Goal: Obtain resource: Download file/media

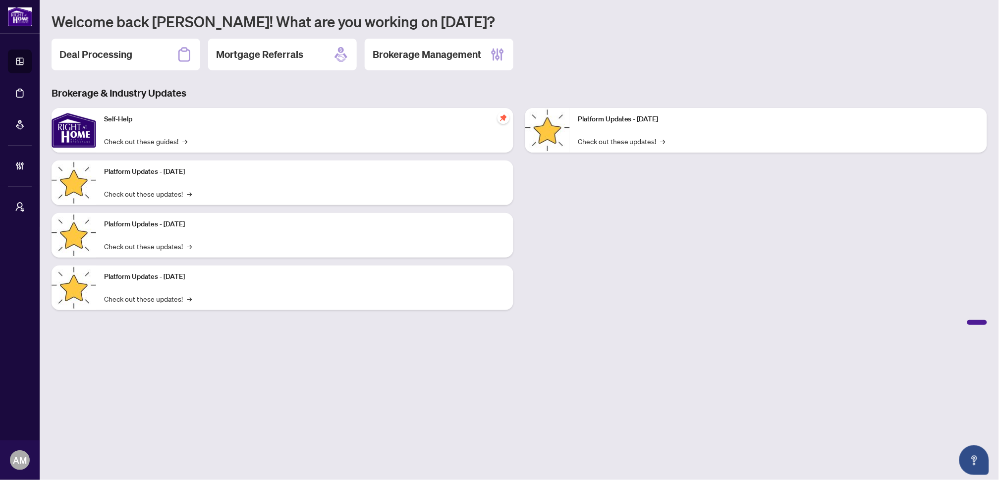
click at [113, 53] on h2 "Deal Processing" at bounding box center [95, 55] width 73 height 14
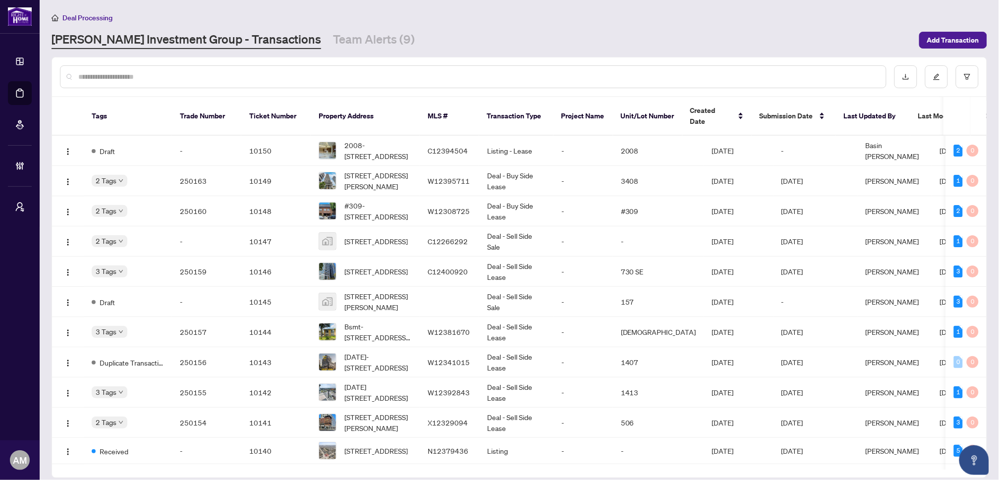
click at [101, 38] on link "[PERSON_NAME] Investment Group - Transactions" at bounding box center [187, 40] width 270 height 18
click at [86, 16] on span "Deal Processing" at bounding box center [87, 17] width 50 height 9
click at [393, 170] on span "[STREET_ADDRESS][PERSON_NAME]" at bounding box center [377, 181] width 67 height 22
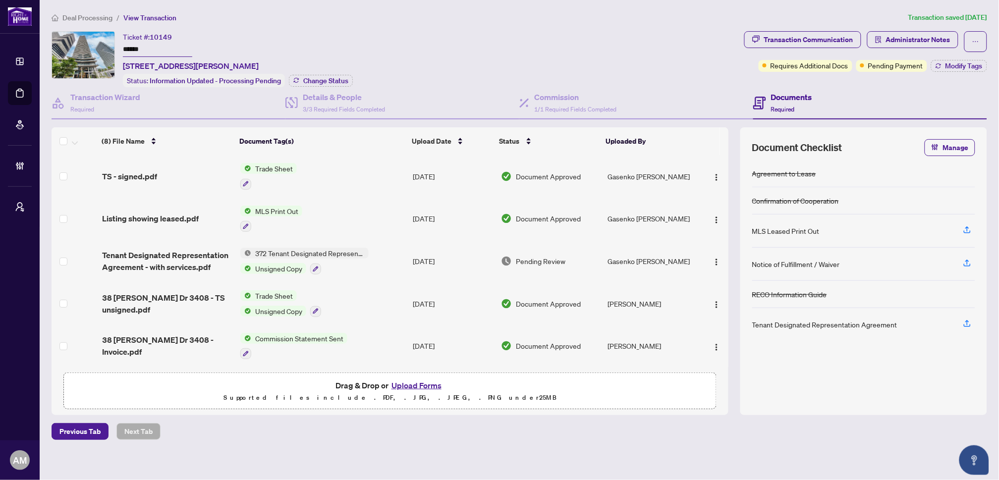
click at [85, 17] on span "Deal Processing" at bounding box center [87, 17] width 50 height 9
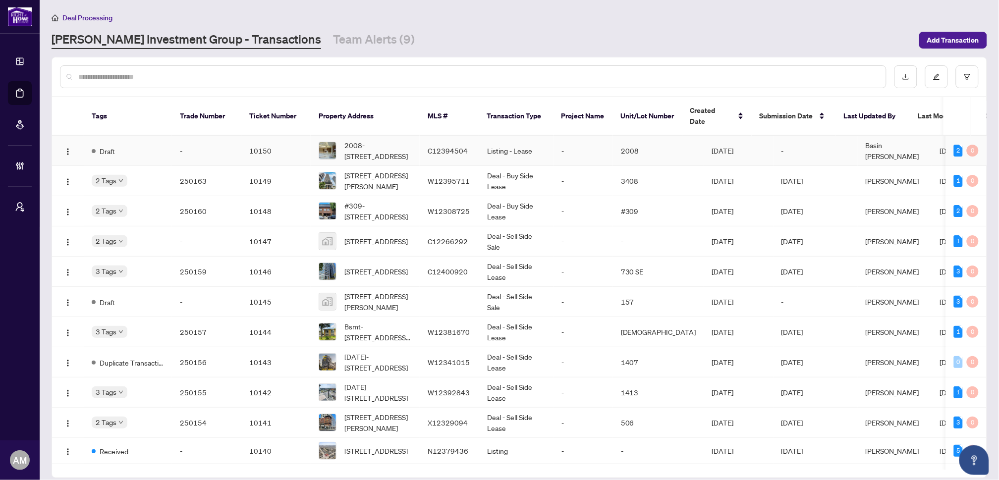
click at [261, 136] on td "10150" at bounding box center [275, 151] width 69 height 30
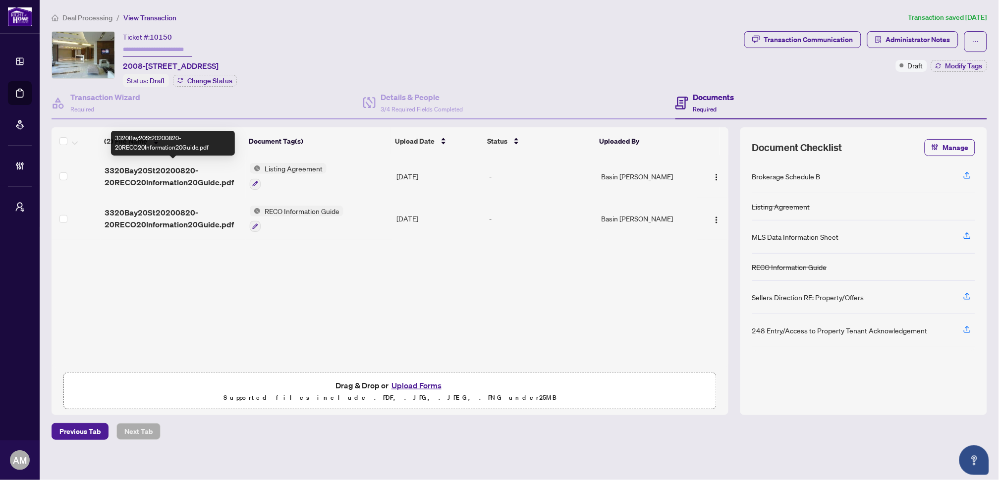
click at [153, 166] on span "3320Bay20St20200820-20RECO20Information20Guide.pdf" at bounding box center [173, 177] width 137 height 24
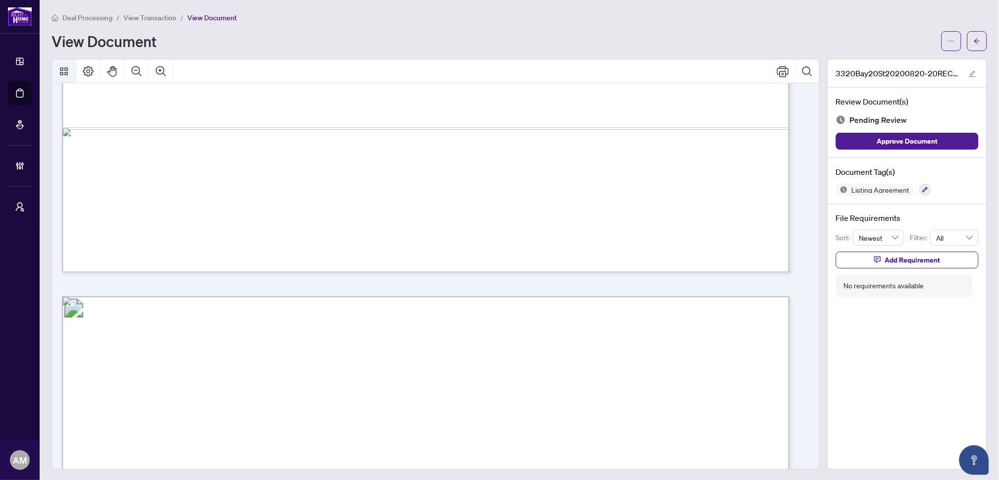
click at [62, 63] on button "Thumbnails" at bounding box center [64, 71] width 24 height 24
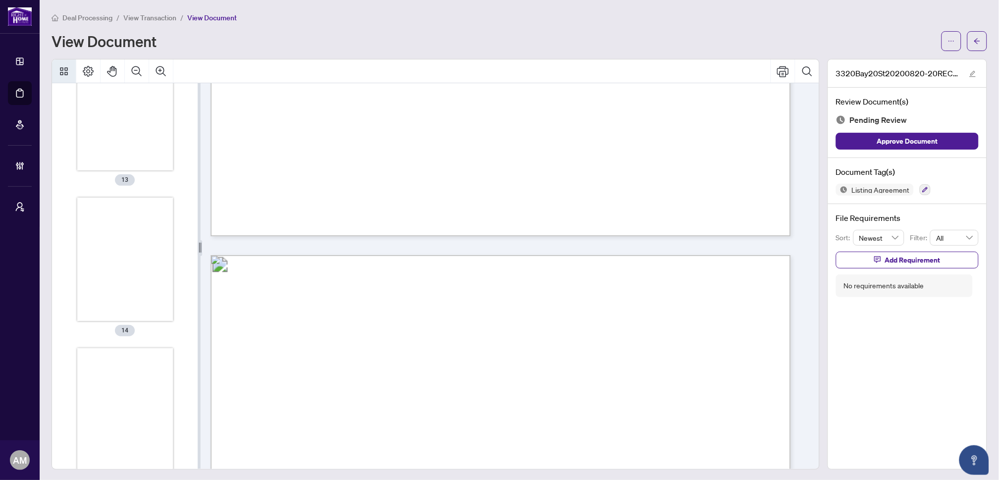
scroll to position [1526, 0]
click at [106, 403] on div "Thumbnails" at bounding box center [125, 439] width 96 height 124
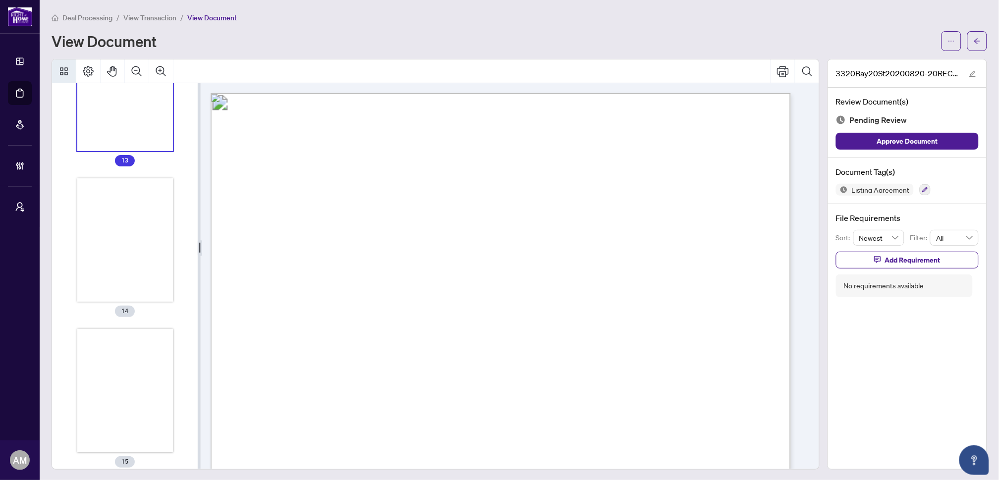
scroll to position [1906, 0]
click at [147, 213] on div "Thumbnails" at bounding box center [125, 210] width 96 height 124
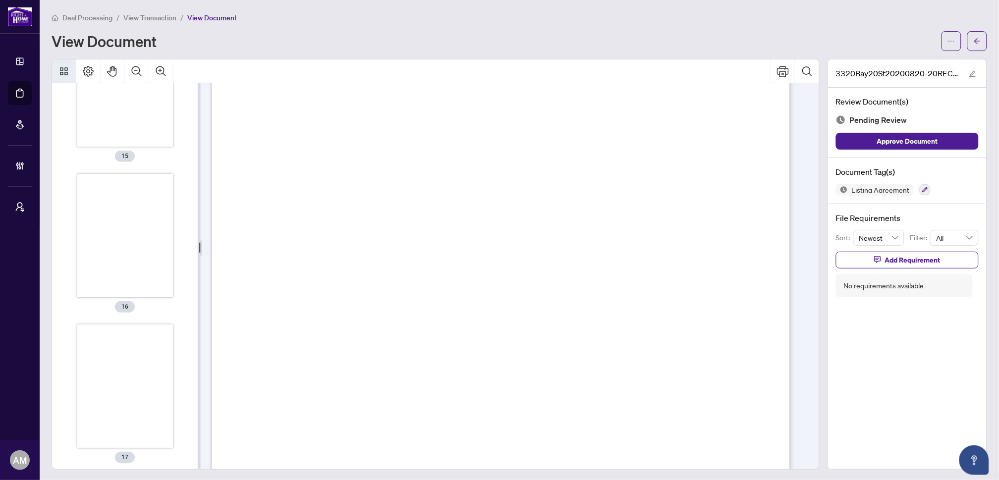
scroll to position [2187, 0]
click at [102, 242] on div "Thumbnails" at bounding box center [125, 231] width 96 height 124
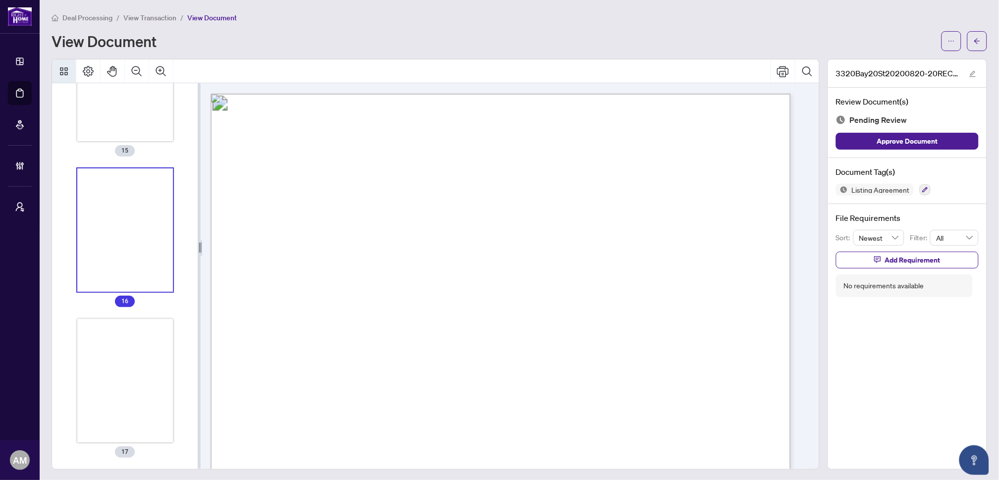
click at [122, 356] on div "Thumbnails" at bounding box center [125, 381] width 96 height 124
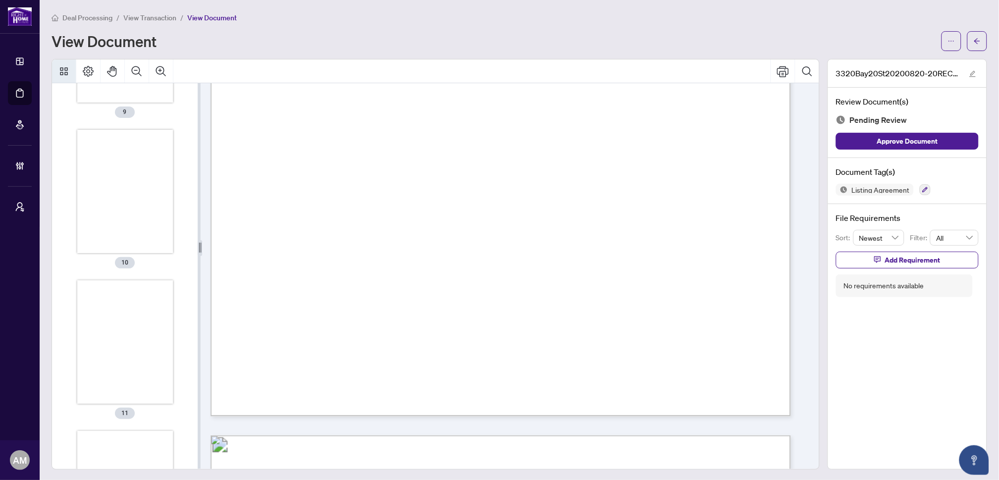
scroll to position [1718, 0]
click at [123, 367] on div "Thumbnails" at bounding box center [125, 398] width 96 height 124
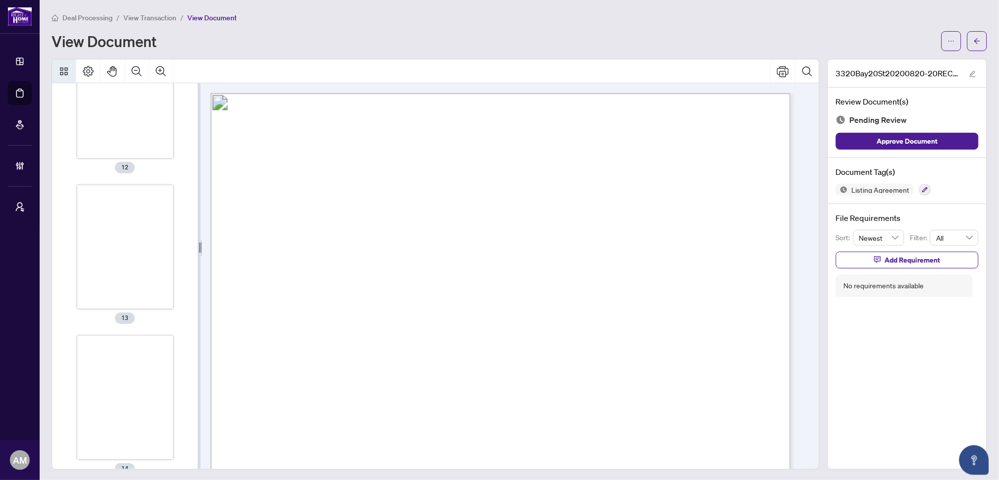
scroll to position [1751, 0]
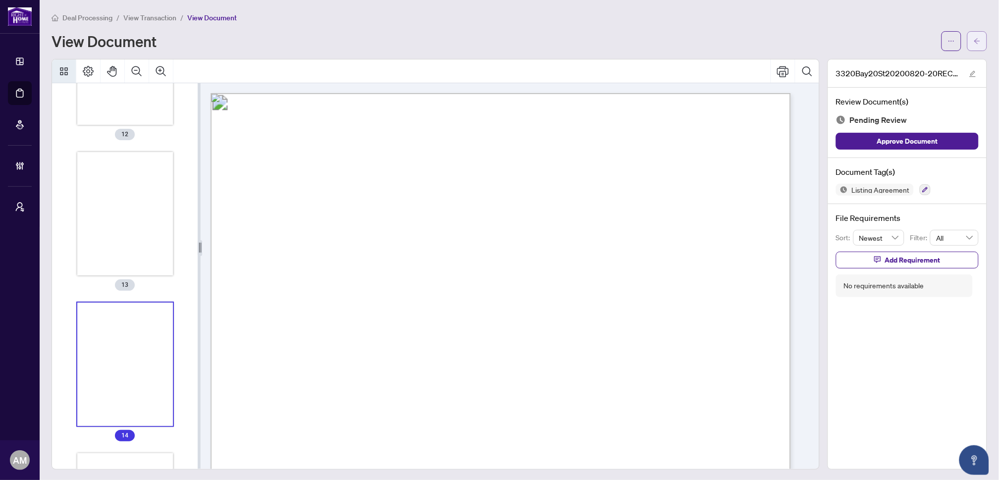
click at [973, 41] on button "button" at bounding box center [978, 41] width 20 height 20
